Goal: Check status: Check status

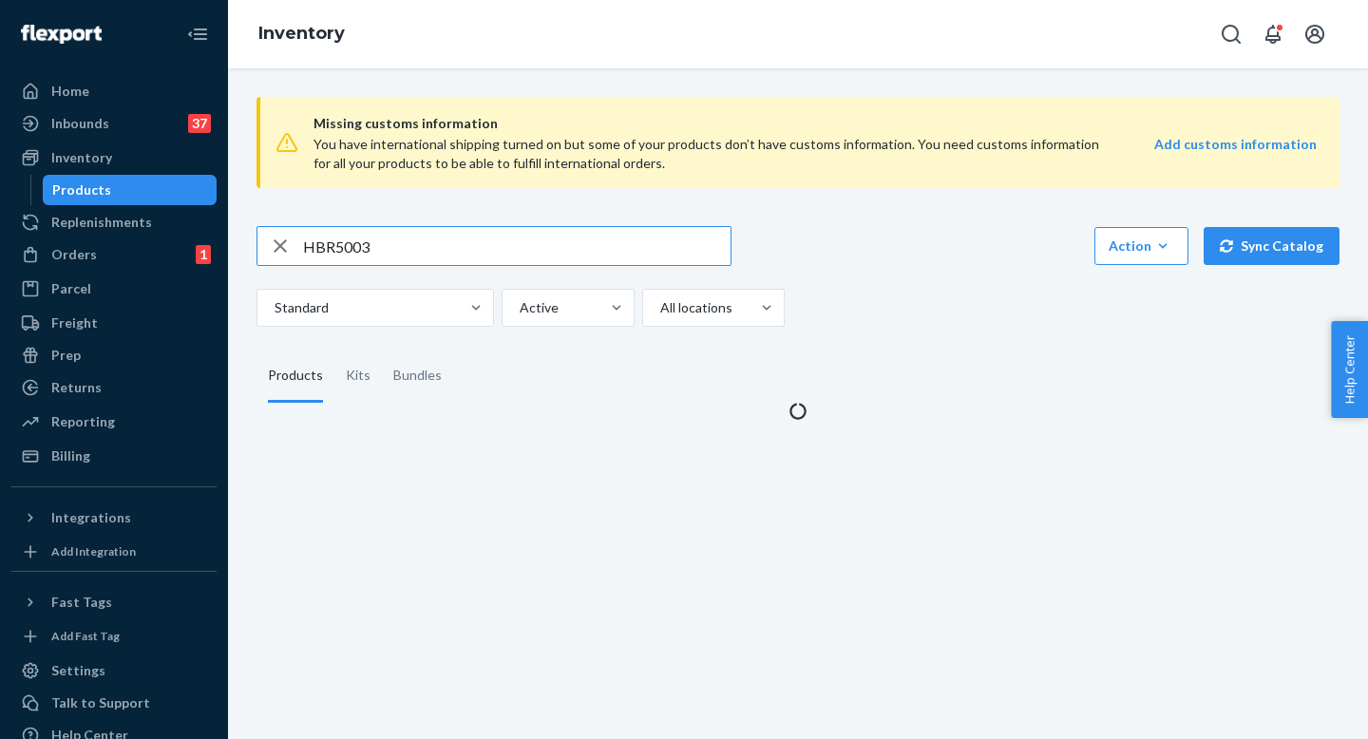
click at [391, 257] on input "HBR5003" at bounding box center [517, 246] width 428 height 38
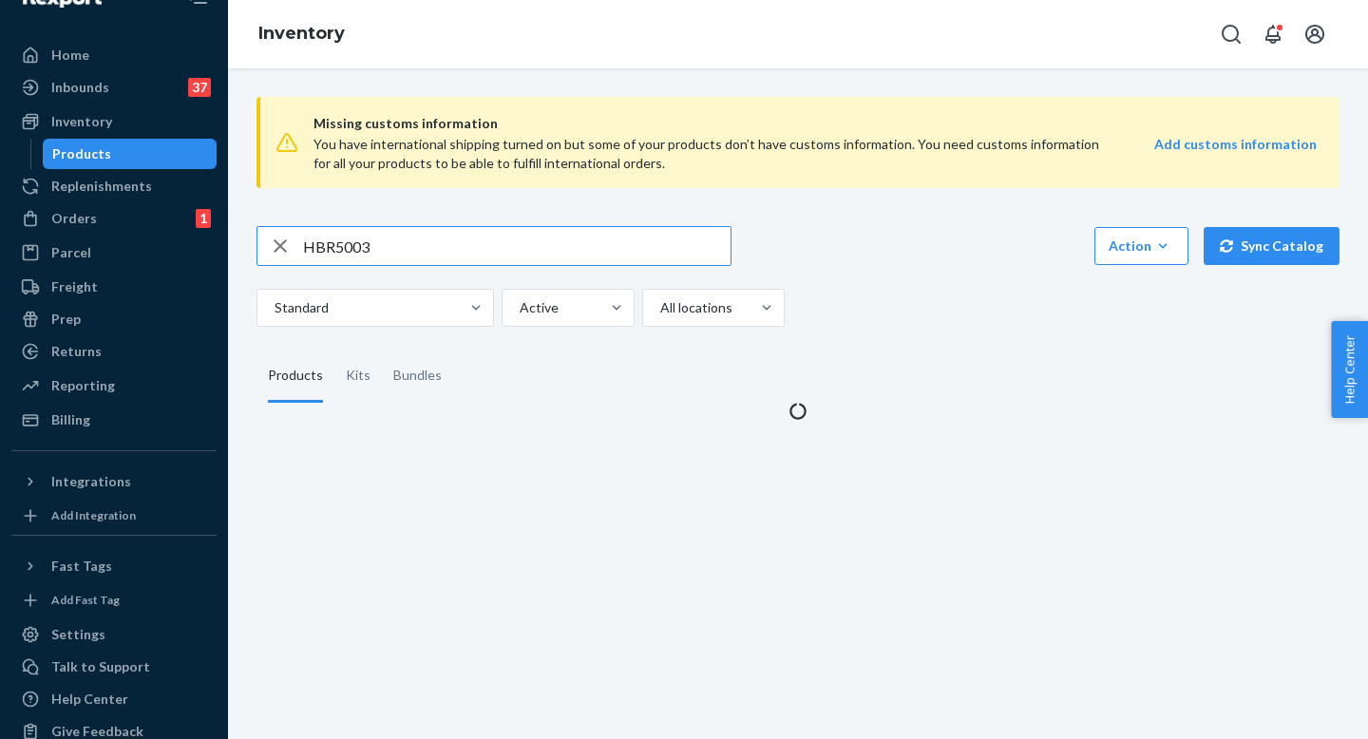
click at [391, 257] on input "HBR5003" at bounding box center [517, 246] width 428 height 38
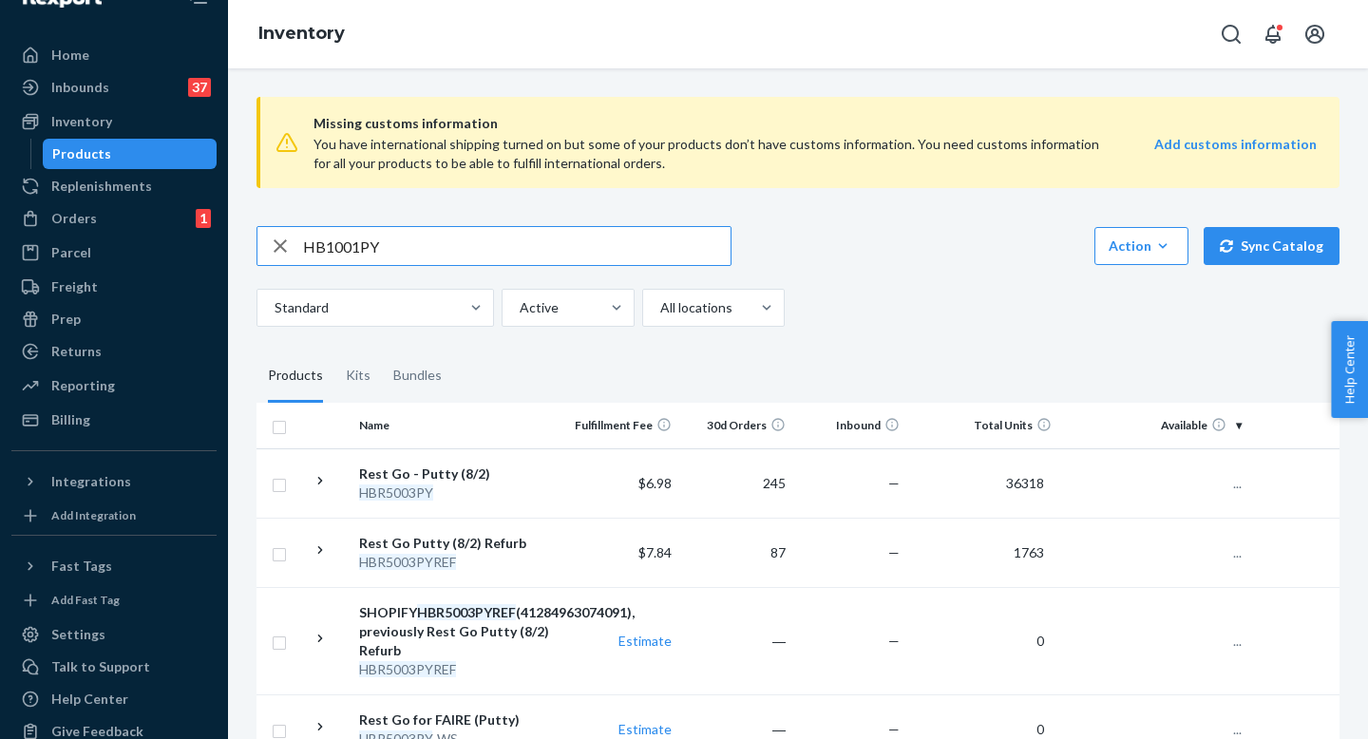
scroll to position [0, 0]
type input "HB1001PY"
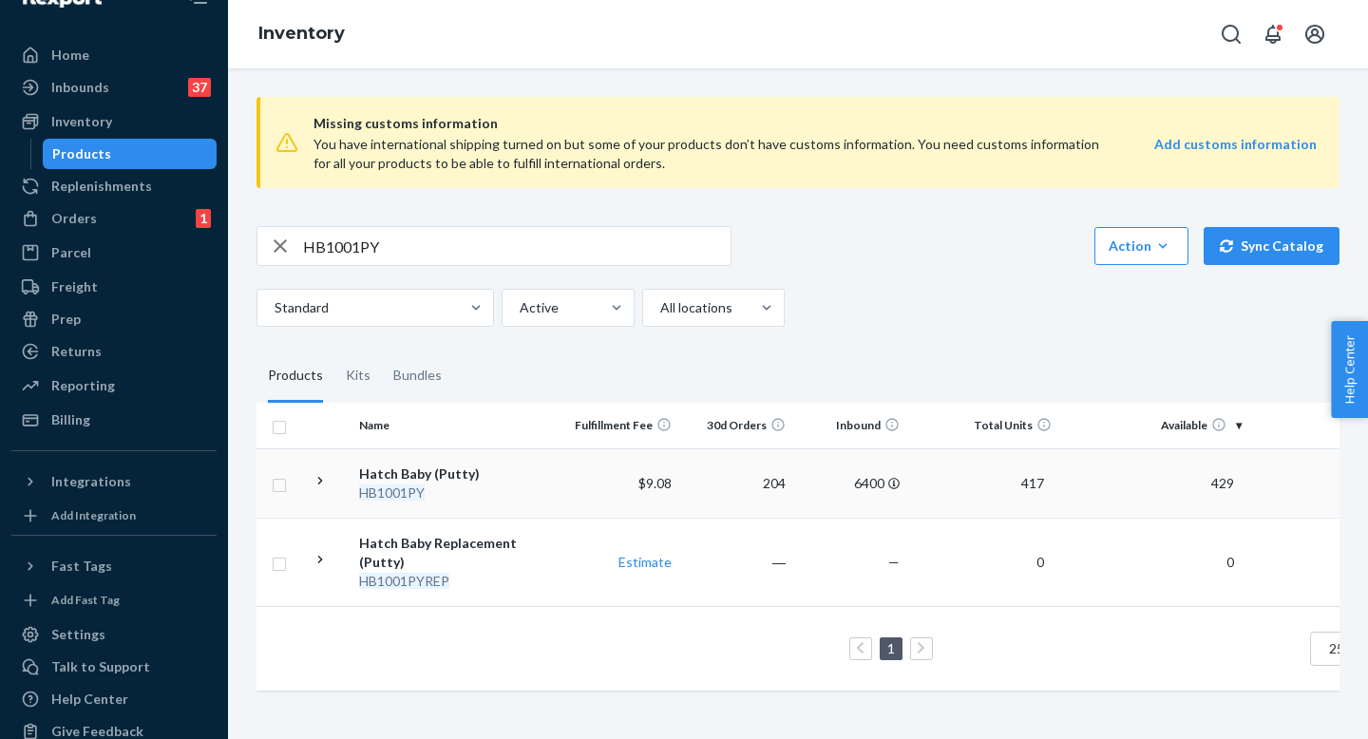
click at [483, 478] on div "Hatch Baby (Putty)" at bounding box center [458, 474] width 199 height 19
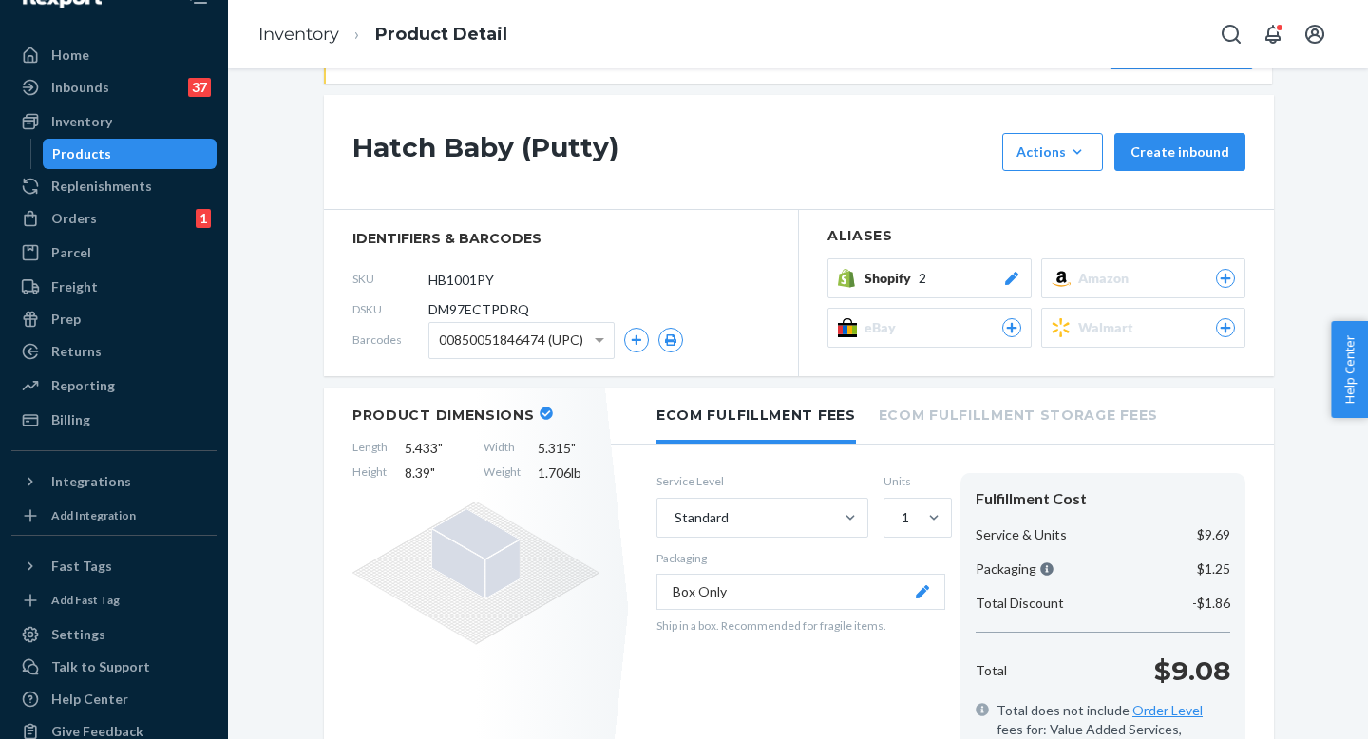
scroll to position [158, 0]
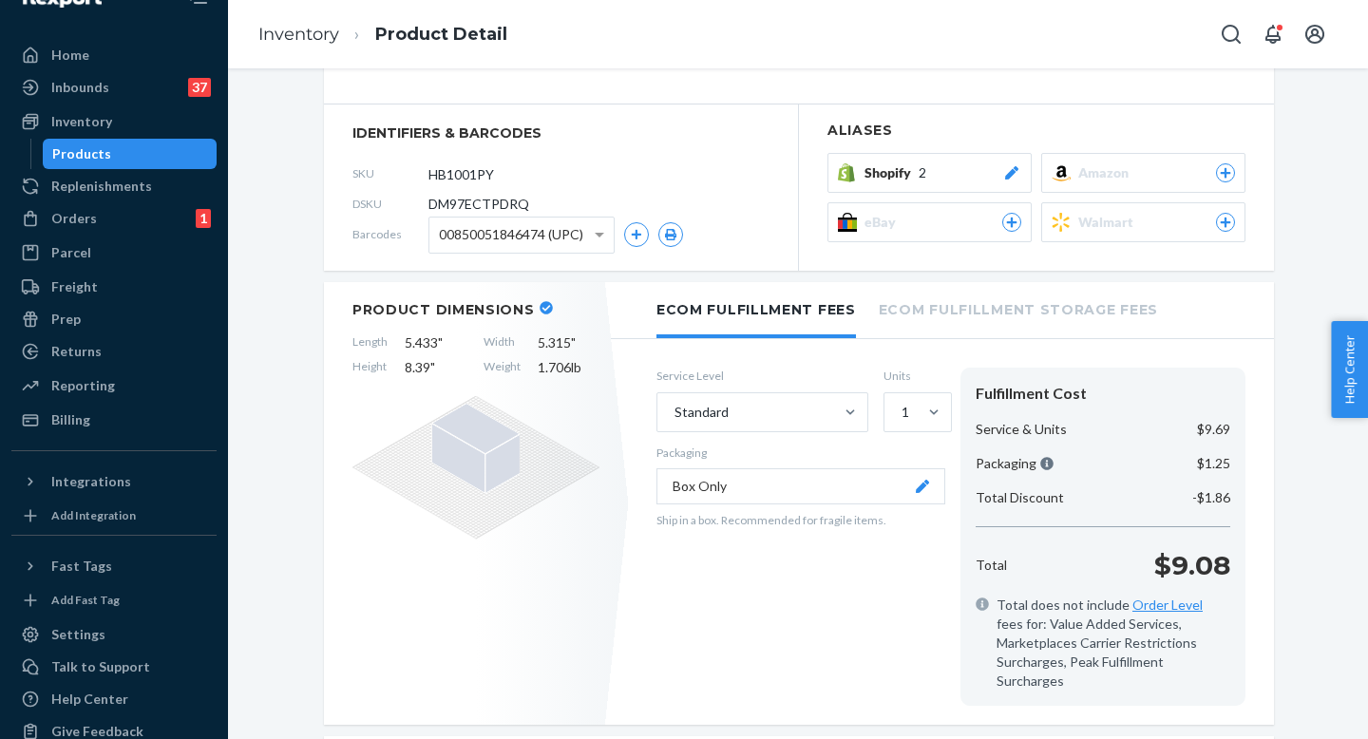
scroll to position [96, 0]
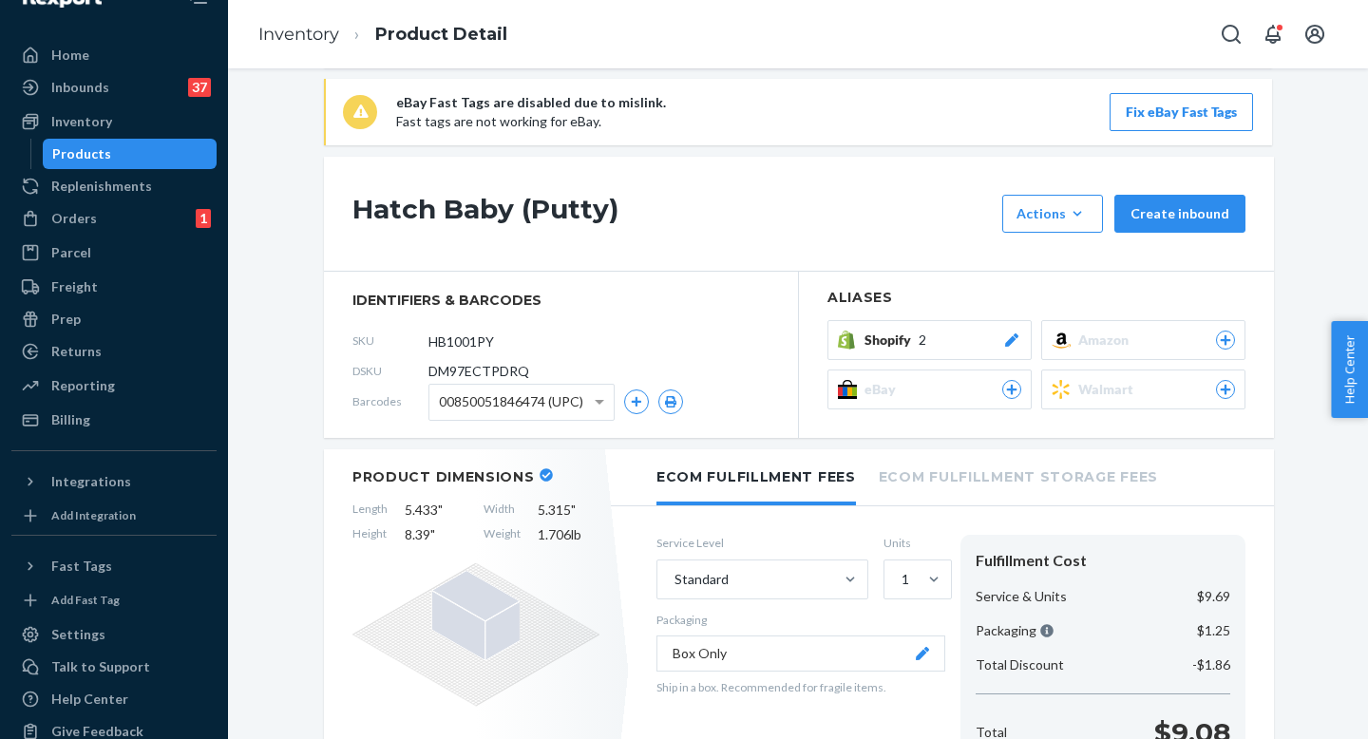
click at [413, 212] on h1 "Hatch Baby (Putty)" at bounding box center [672, 214] width 640 height 38
drag, startPoint x: 413, startPoint y: 212, endPoint x: 609, endPoint y: 208, distance: 195.8
click at [609, 208] on h1 "Hatch Baby (Putty)" at bounding box center [672, 214] width 640 height 38
copy div "Hatch Baby (Putty)"
